Goal: Check status: Check status

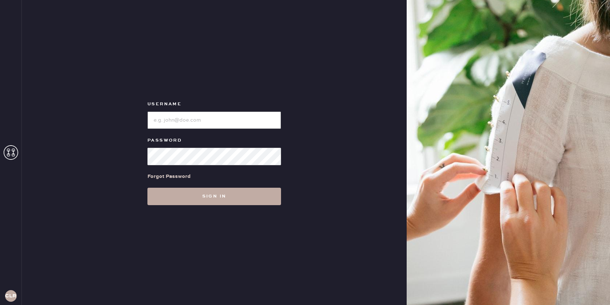
type input "[EMAIL_ADDRESS][DOMAIN_NAME]"
click at [208, 192] on button "Sign in" at bounding box center [214, 196] width 134 height 17
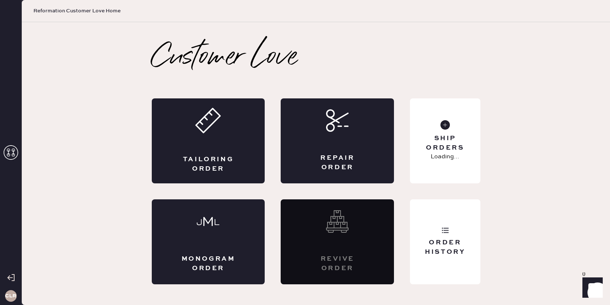
click at [13, 152] on use at bounding box center [11, 152] width 15 height 15
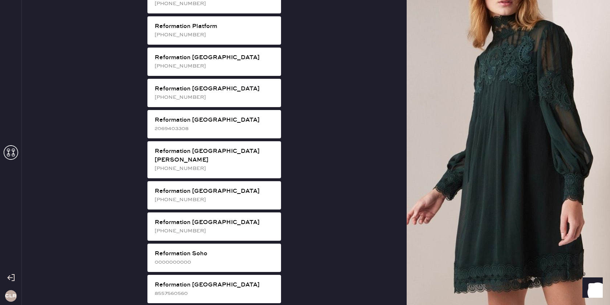
scroll to position [1169, 0]
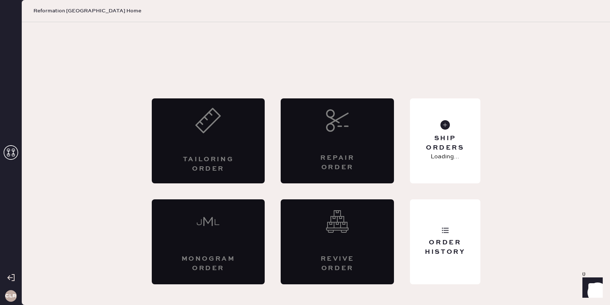
scroll to position [0, 0]
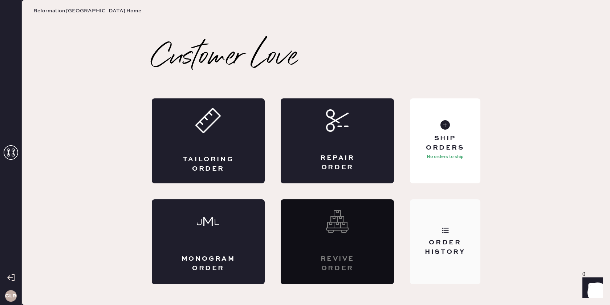
click at [466, 240] on div "Order History" at bounding box center [445, 247] width 58 height 18
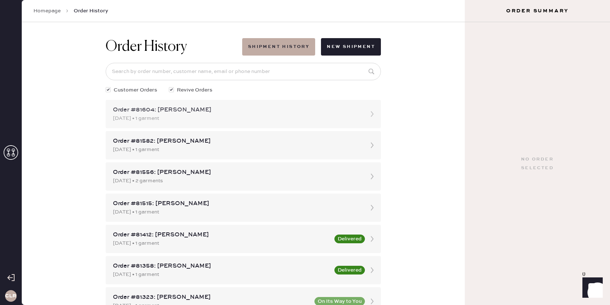
click at [370, 115] on icon at bounding box center [372, 114] width 15 height 15
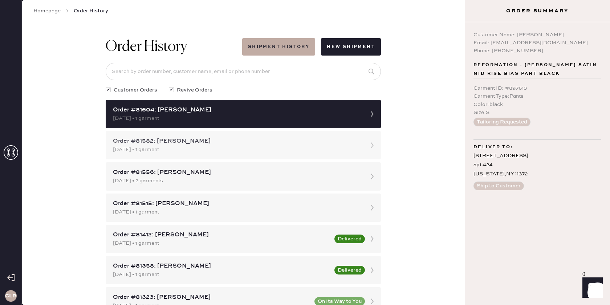
click at [355, 144] on div "Order #81582: [PERSON_NAME]" at bounding box center [236, 141] width 247 height 9
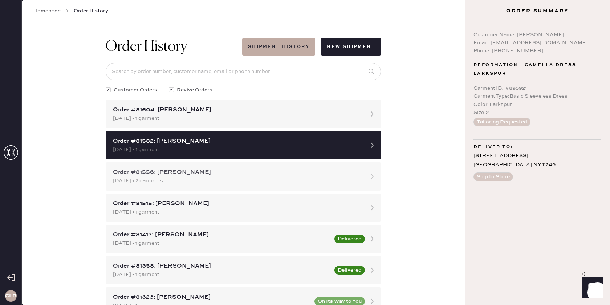
click at [357, 174] on div "Order #81556: [PERSON_NAME]" at bounding box center [236, 172] width 247 height 9
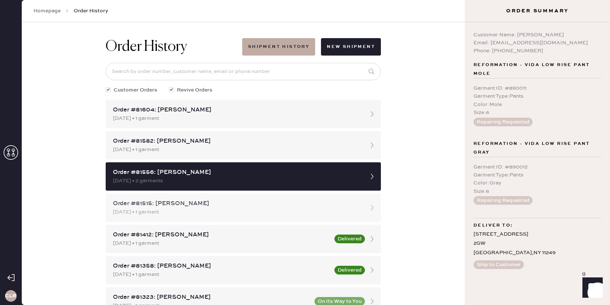
click at [357, 205] on div "Order #81515: [PERSON_NAME]" at bounding box center [236, 203] width 247 height 9
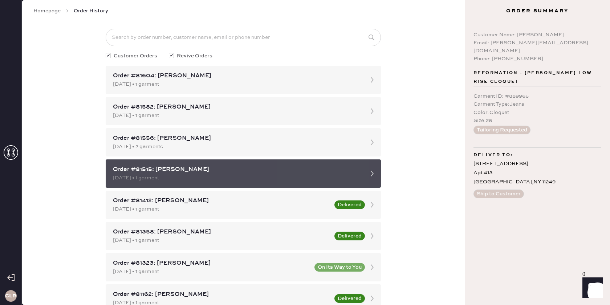
scroll to position [34, 0]
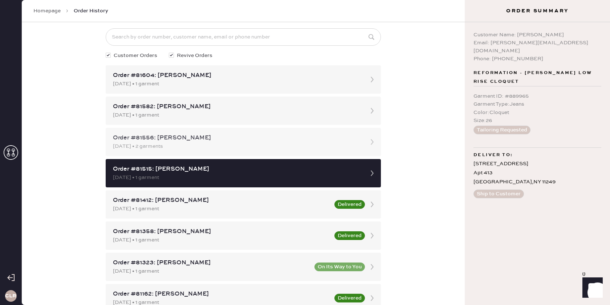
click at [303, 148] on div "[DATE] • 2 garments" at bounding box center [236, 146] width 247 height 8
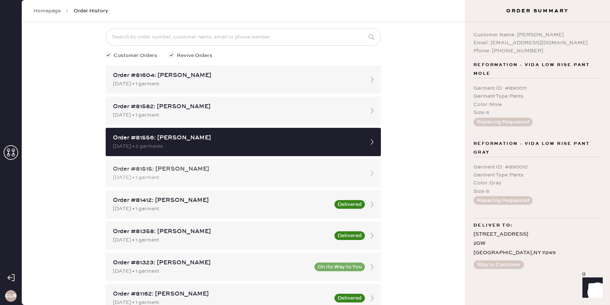
click at [304, 173] on div "Order #81515: [PERSON_NAME]" at bounding box center [236, 169] width 247 height 9
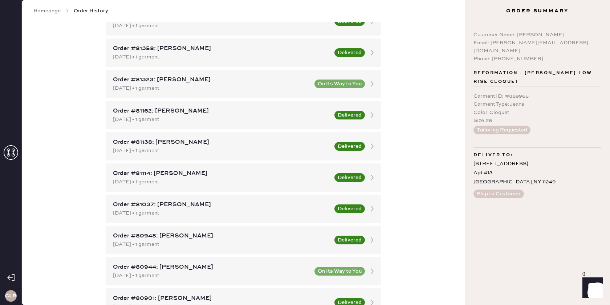
scroll to position [58, 0]
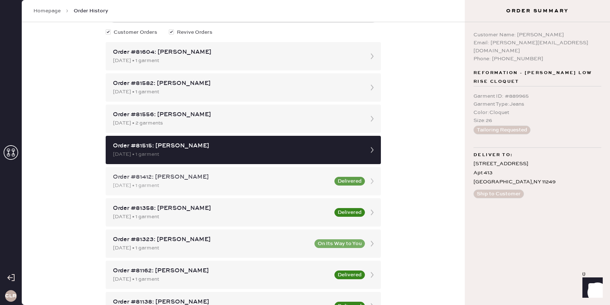
click at [297, 179] on div "Order #81412: [PERSON_NAME]" at bounding box center [221, 177] width 217 height 9
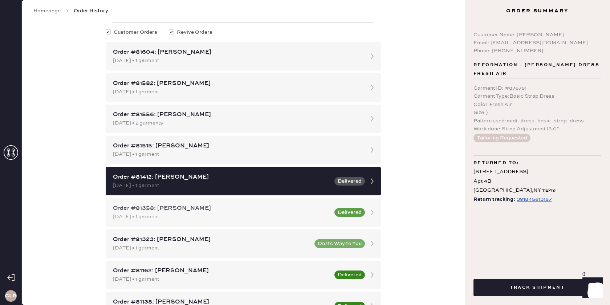
click at [290, 210] on div "Order #81358: [PERSON_NAME]" at bounding box center [221, 208] width 217 height 9
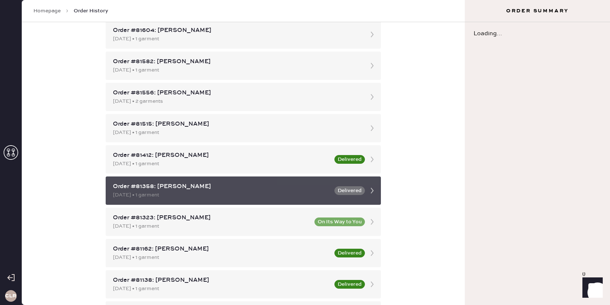
scroll to position [80, 0]
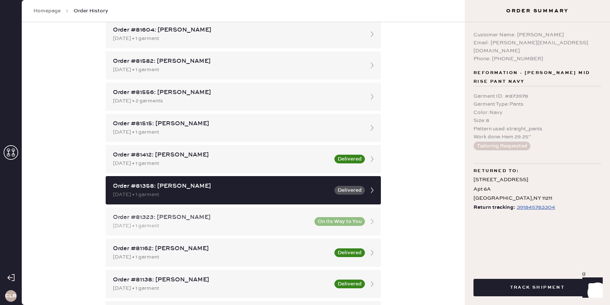
click at [287, 221] on div "Order #81323: [PERSON_NAME]" at bounding box center [211, 217] width 197 height 9
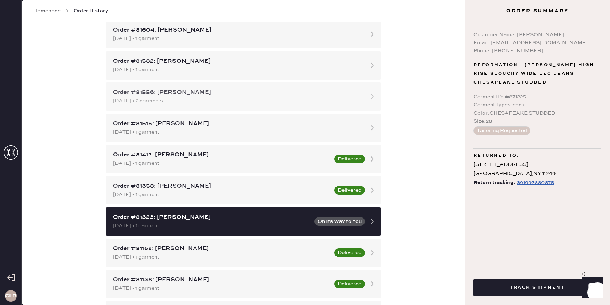
click at [294, 107] on div "Order #81556: [PERSON_NAME] [DATE] • 2 garments" at bounding box center [243, 96] width 275 height 28
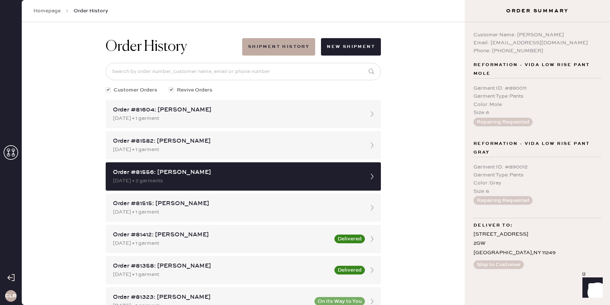
click at [48, 12] on link "Homepage" at bounding box center [46, 10] width 27 height 7
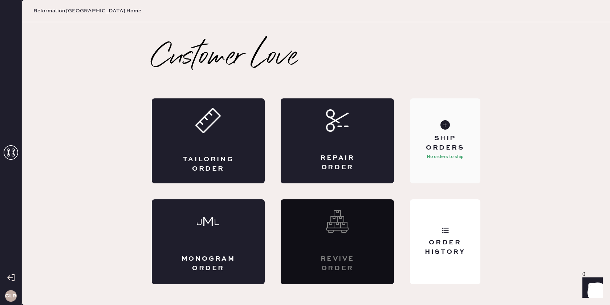
click at [443, 166] on div "Ship Orders No orders to ship" at bounding box center [445, 140] width 70 height 85
